Goal: Communication & Community: Participate in discussion

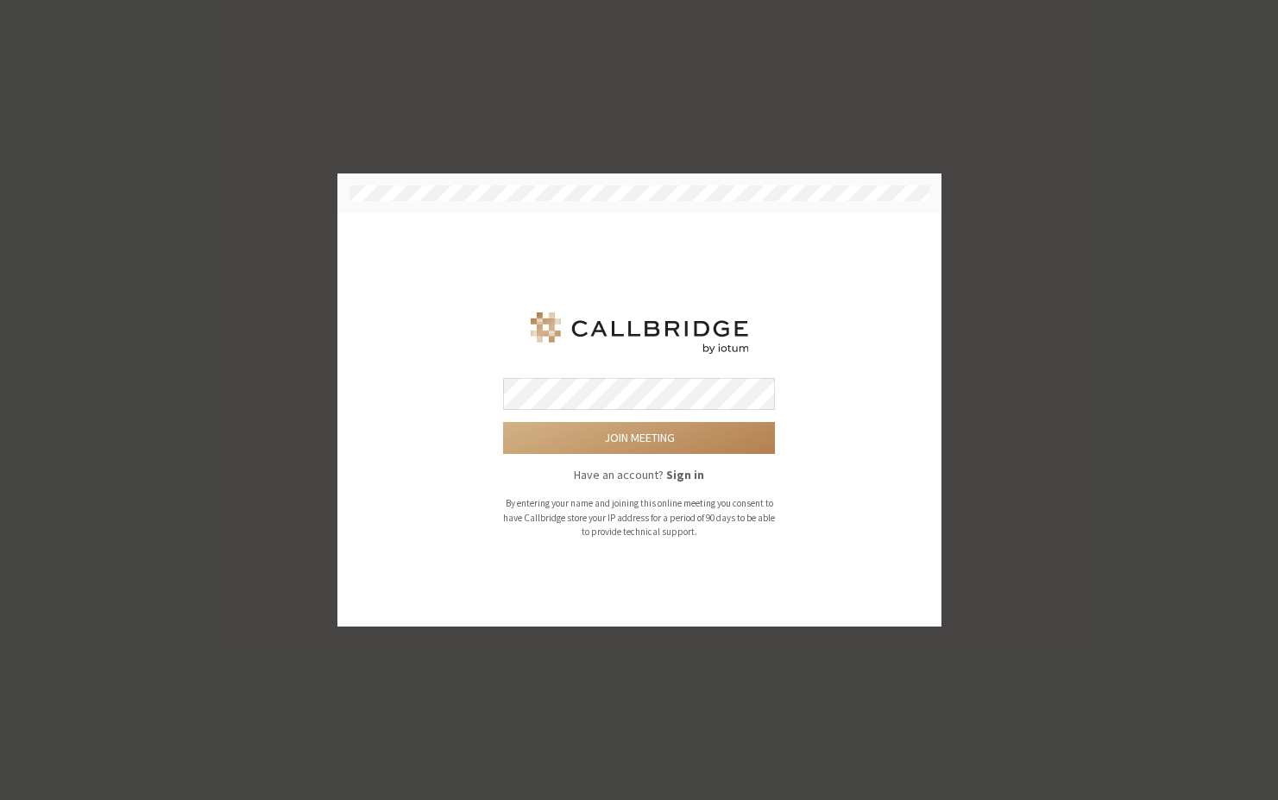
click at [503, 422] on button "Join meeting" at bounding box center [639, 438] width 272 height 32
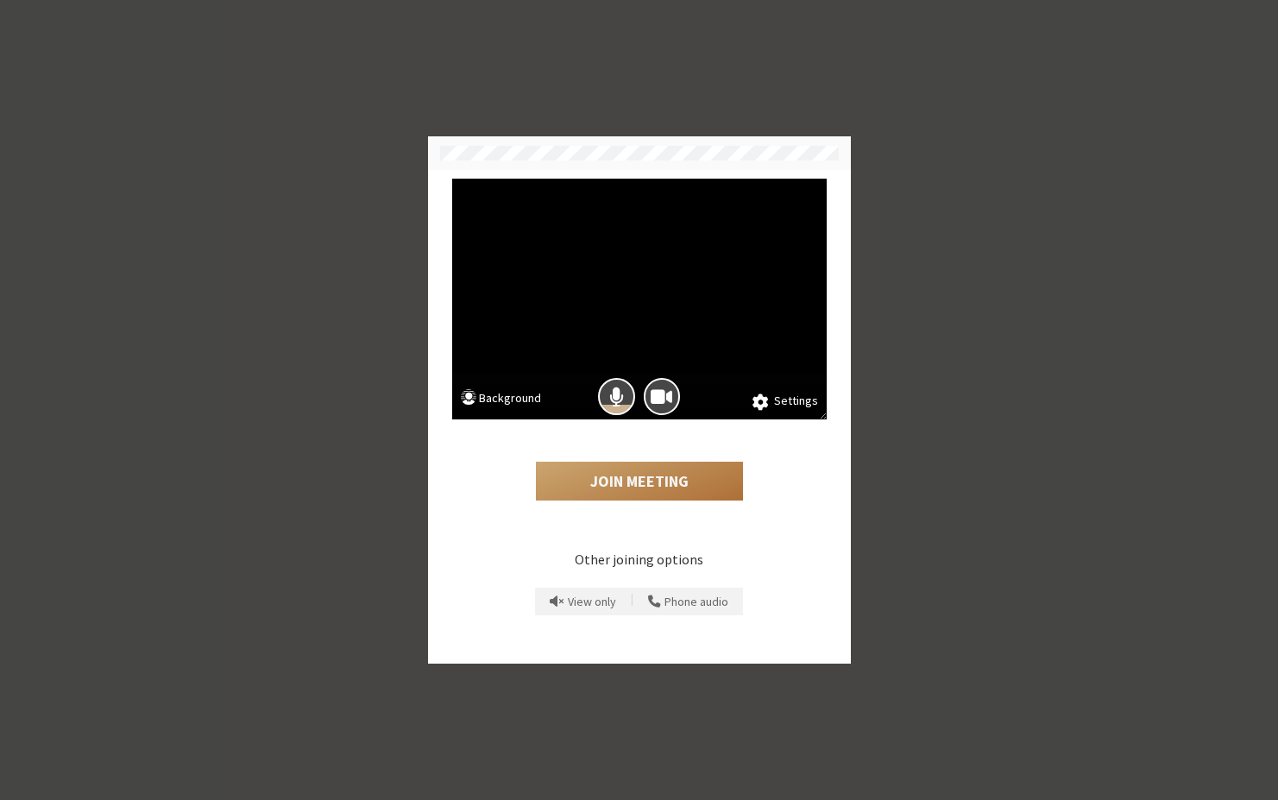
click at [601, 482] on button "Join Meeting" at bounding box center [639, 482] width 207 height 40
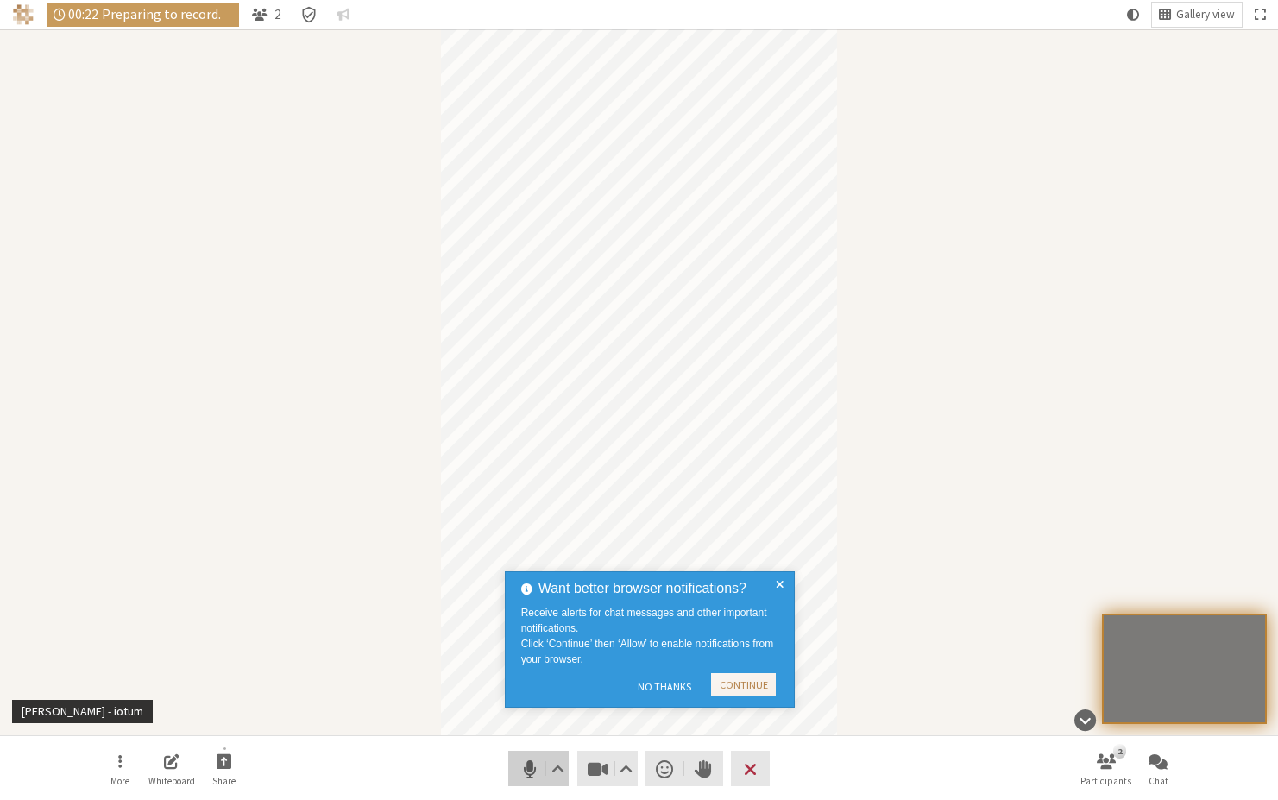
click at [525, 765] on span "Mute (⌘+Shift+A)" at bounding box center [529, 769] width 24 height 24
click at [231, 765] on button "Share" at bounding box center [224, 769] width 48 height 47
click at [756, 683] on button "Continue" at bounding box center [743, 684] width 65 height 23
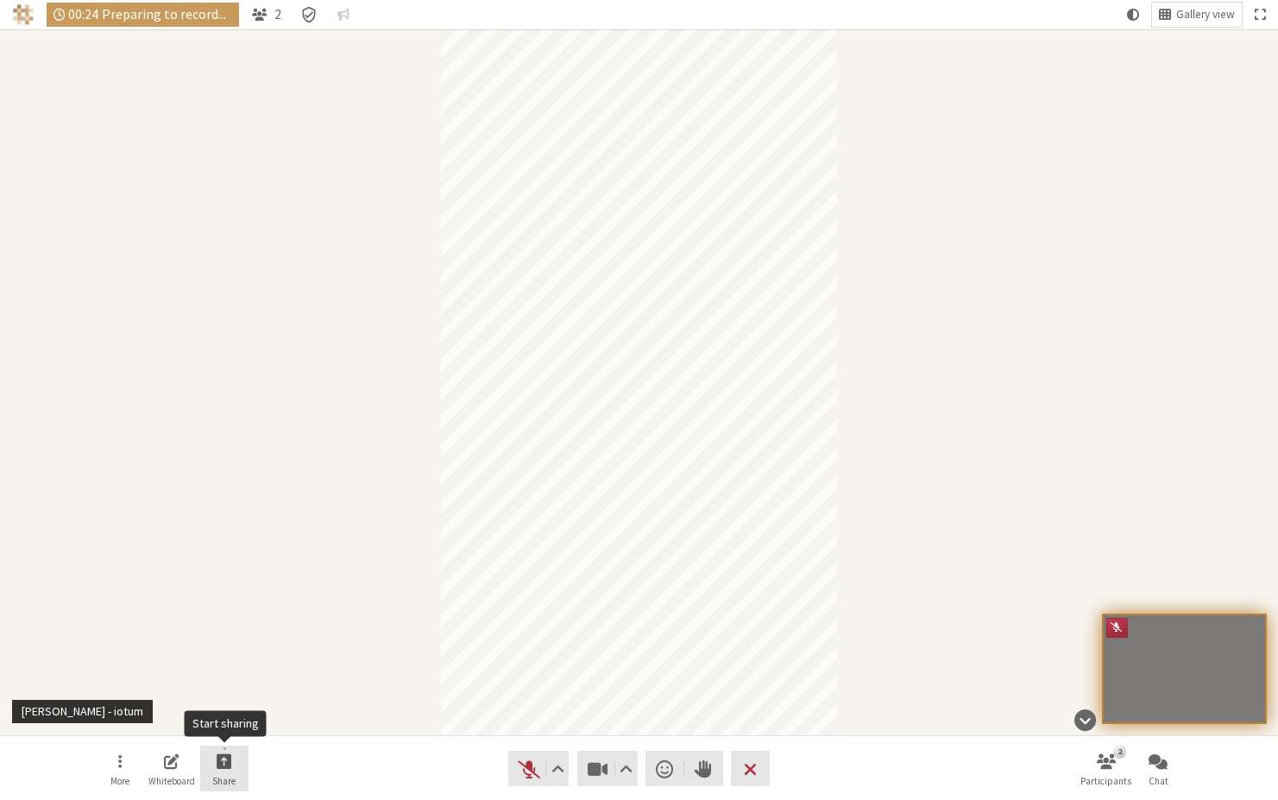
click at [232, 771] on button "Share" at bounding box center [224, 769] width 48 height 47
click at [233, 721] on span "Share my screen" at bounding box center [237, 722] width 125 height 13
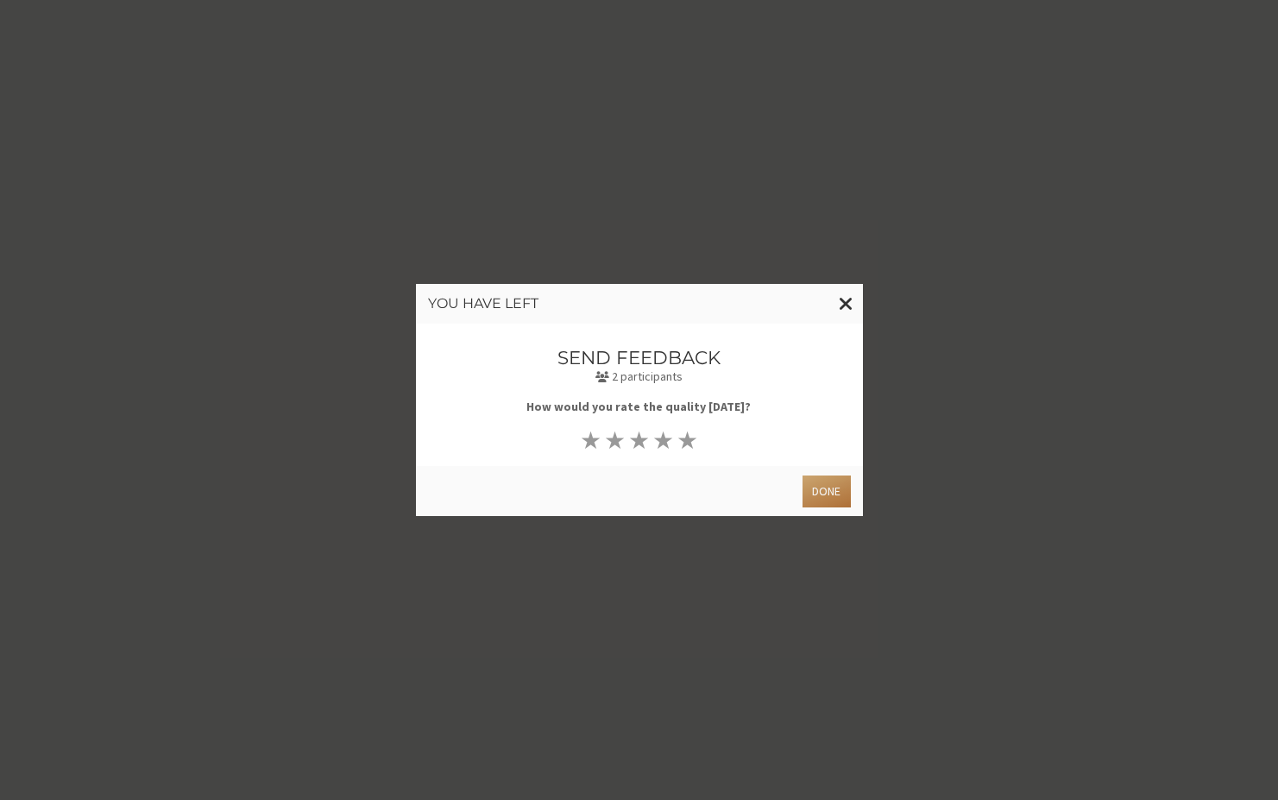
click at [839, 492] on button "Done" at bounding box center [826, 492] width 47 height 32
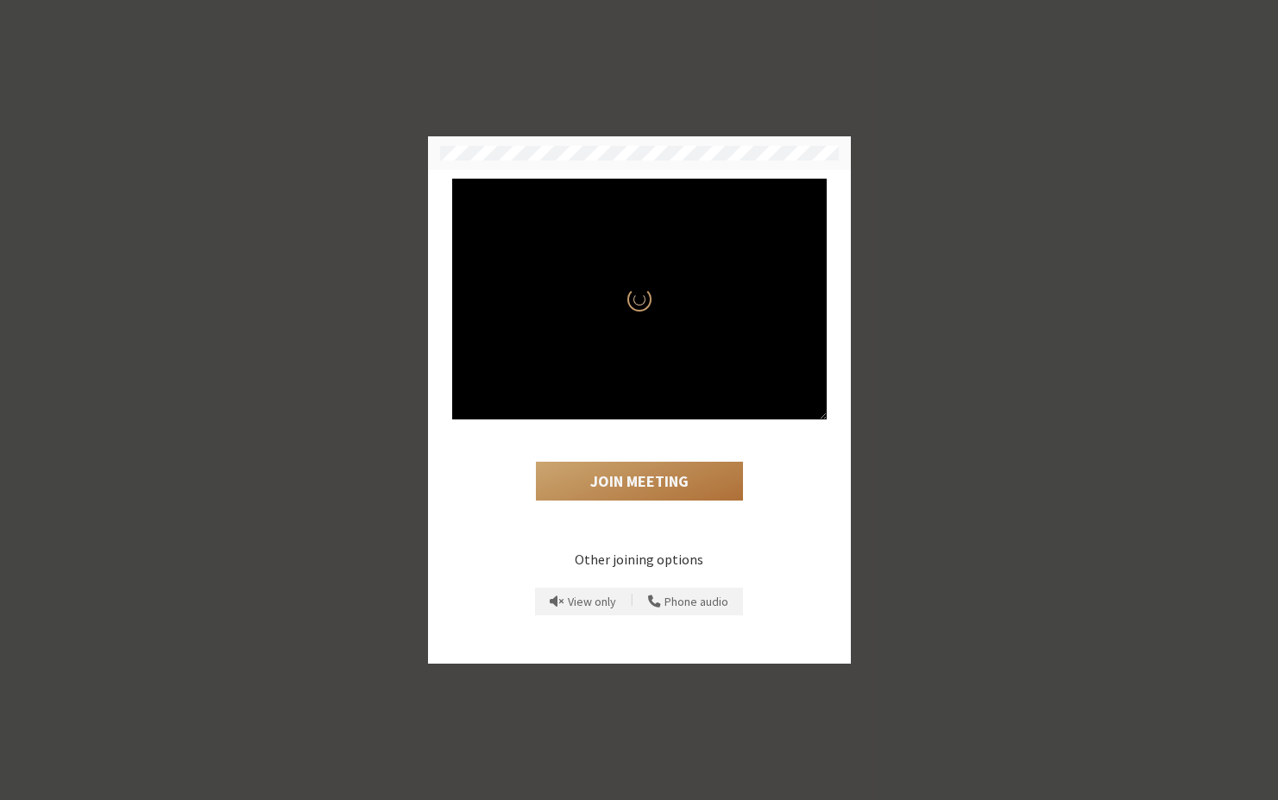
click at [644, 465] on button "Join Meeting" at bounding box center [639, 482] width 207 height 40
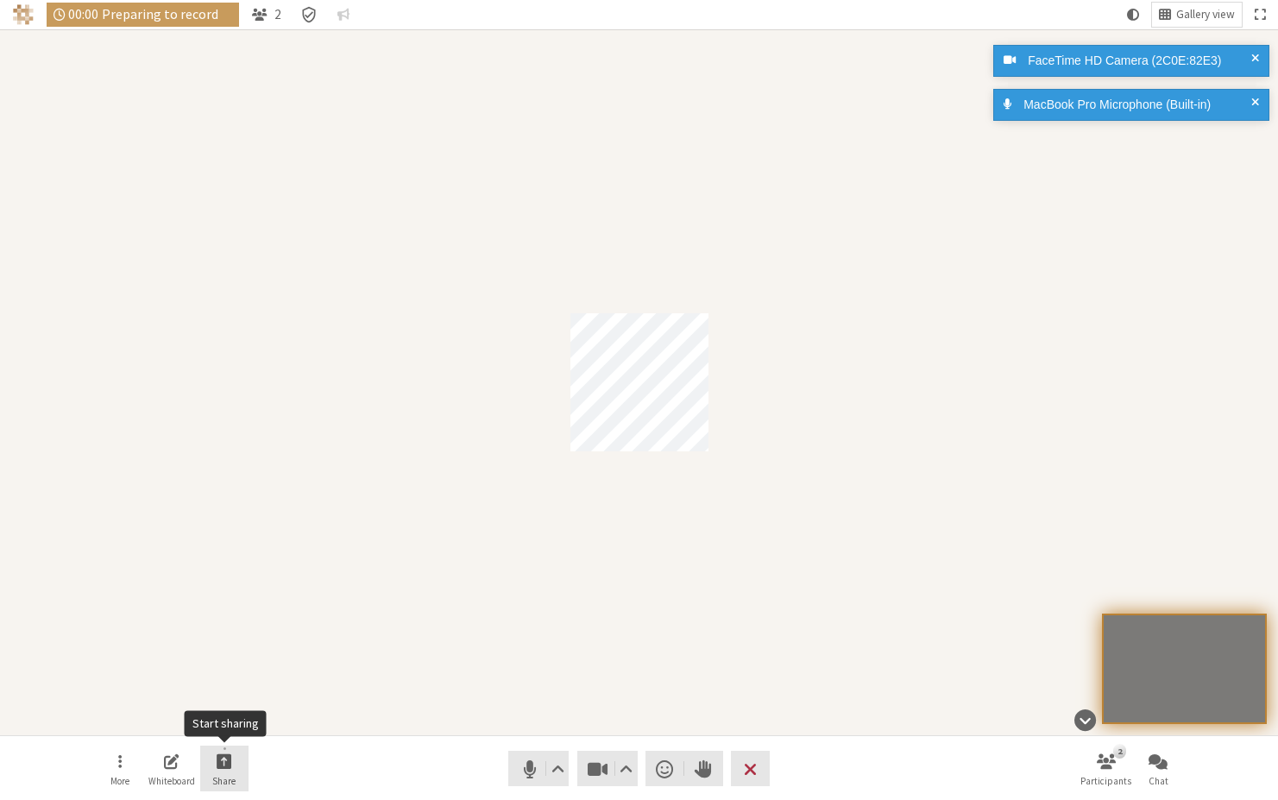
click at [230, 768] on span "Start sharing" at bounding box center [225, 761] width 16 height 20
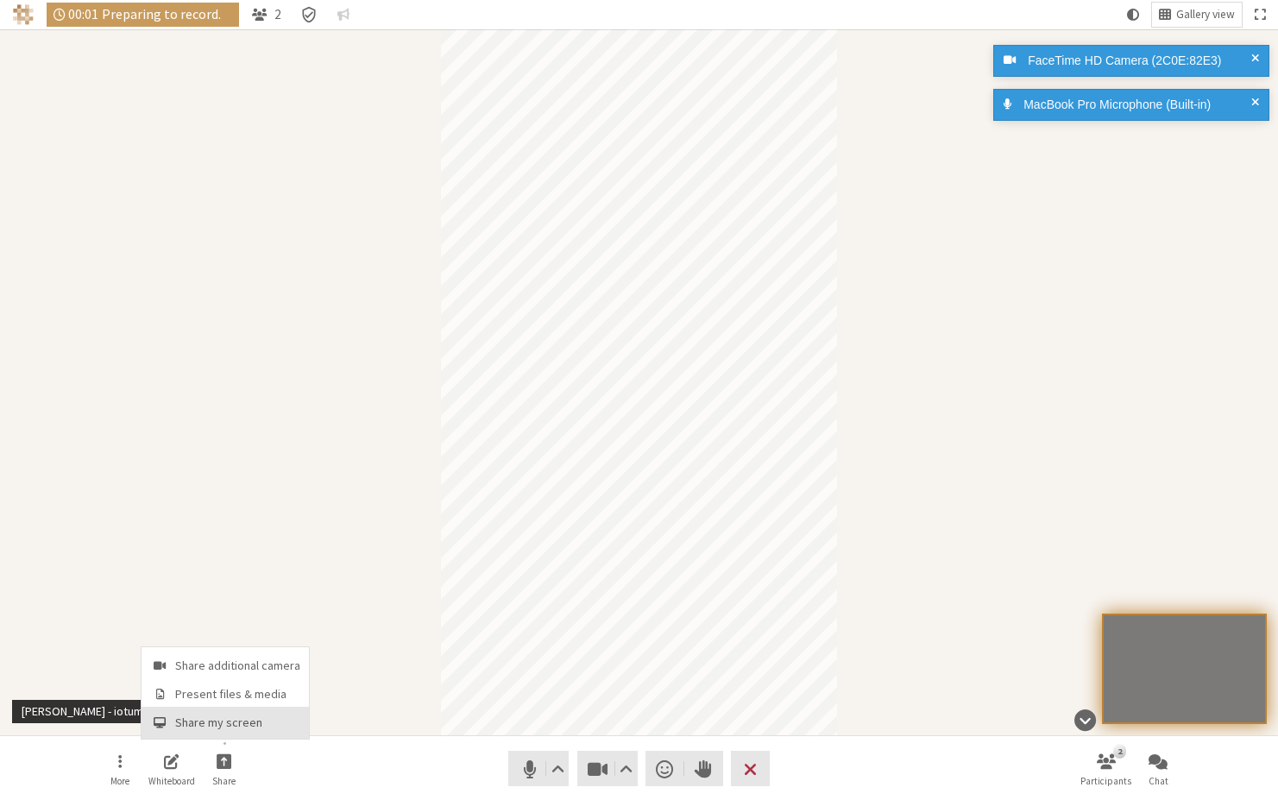
click at [231, 728] on span "Share my screen" at bounding box center [237, 722] width 125 height 13
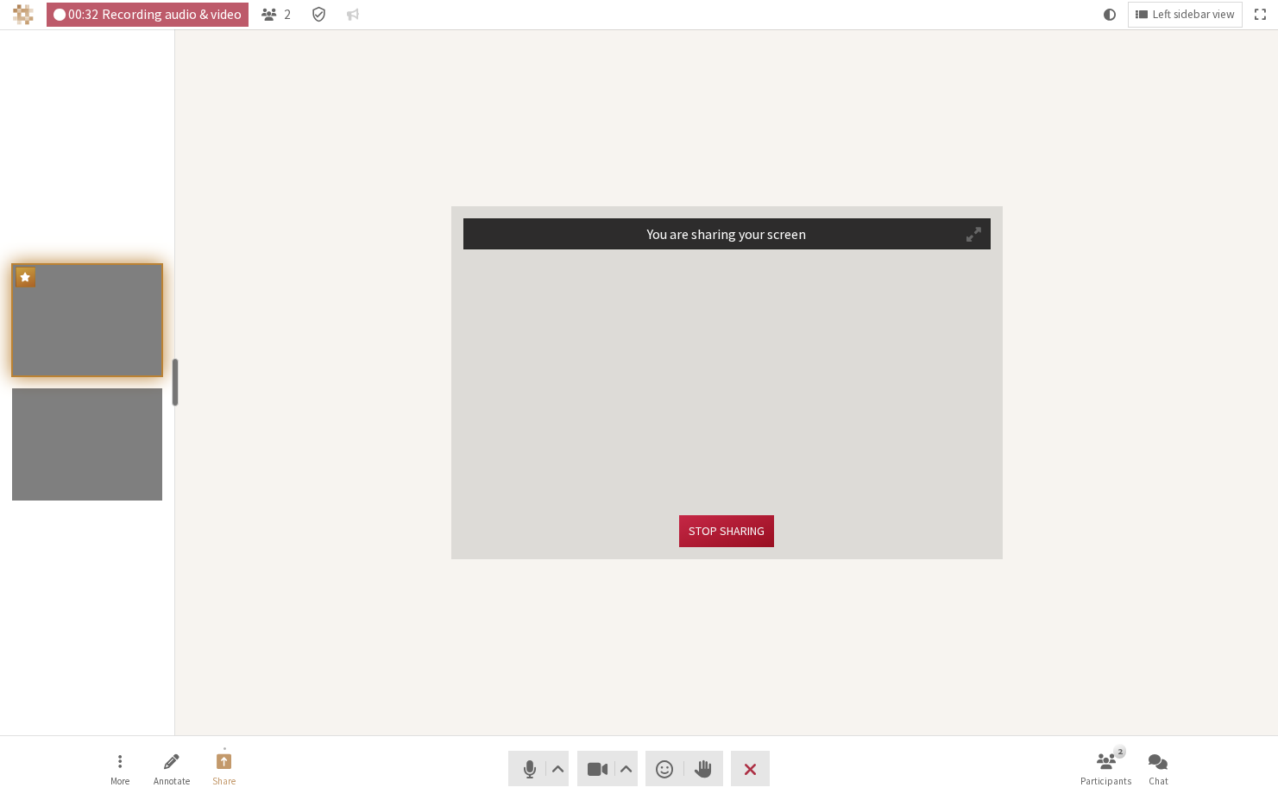
click at [732, 533] on button "Stop sharing" at bounding box center [726, 531] width 95 height 32
